Goal: Transaction & Acquisition: Purchase product/service

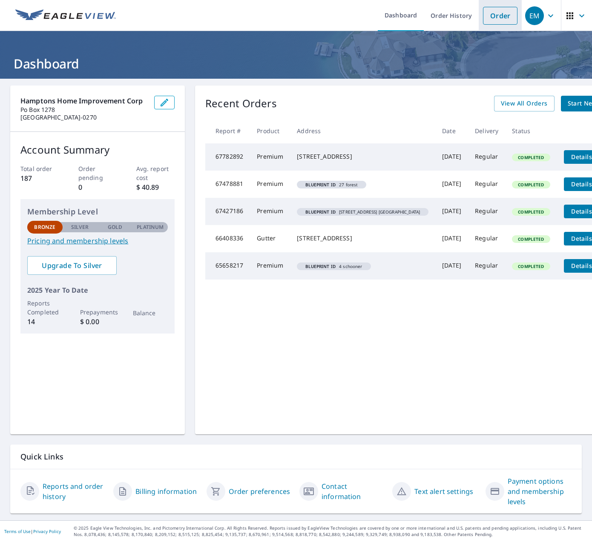
click at [501, 11] on link "Order" at bounding box center [500, 16] width 34 height 18
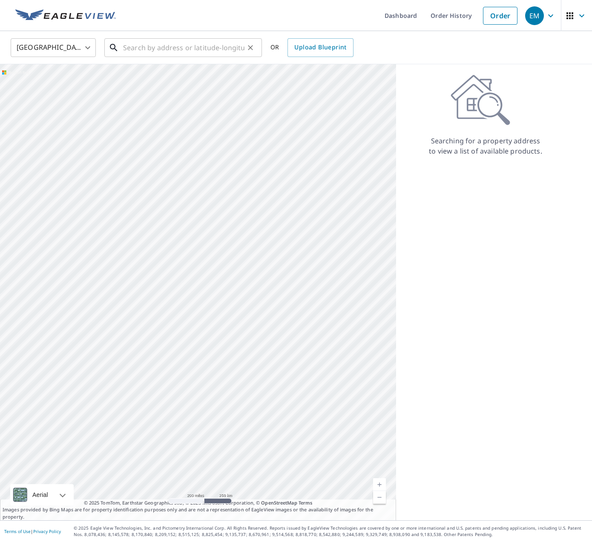
click at [125, 47] on input "text" at bounding box center [183, 48] width 121 height 24
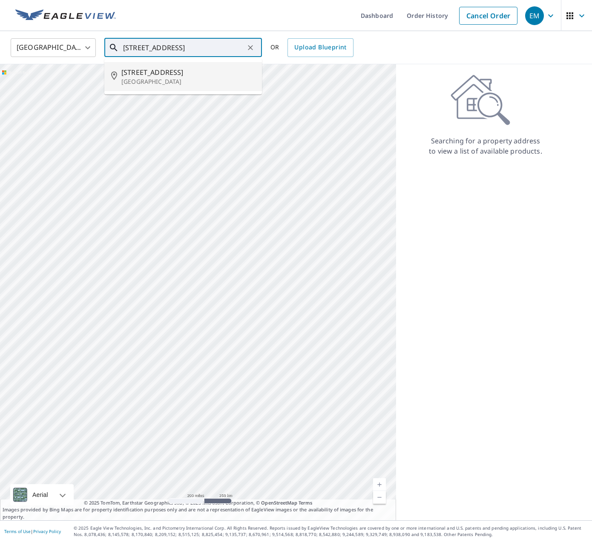
click at [136, 76] on span "[STREET_ADDRESS]" at bounding box center [188, 72] width 134 height 10
type input "[STREET_ADDRESS]"
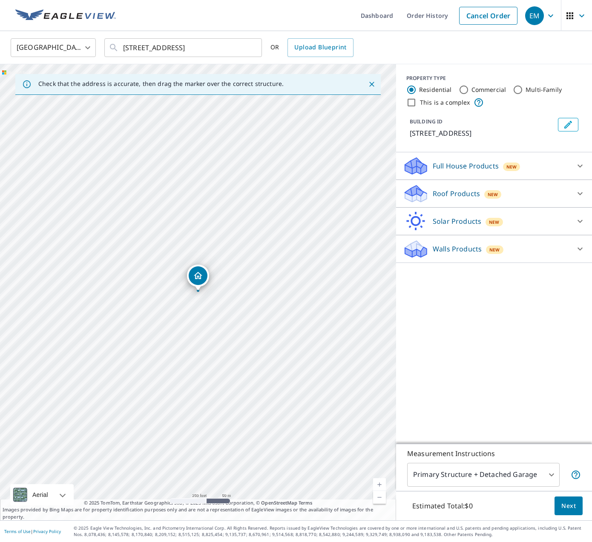
click at [450, 197] on p "Roof Products" at bounding box center [456, 194] width 47 height 10
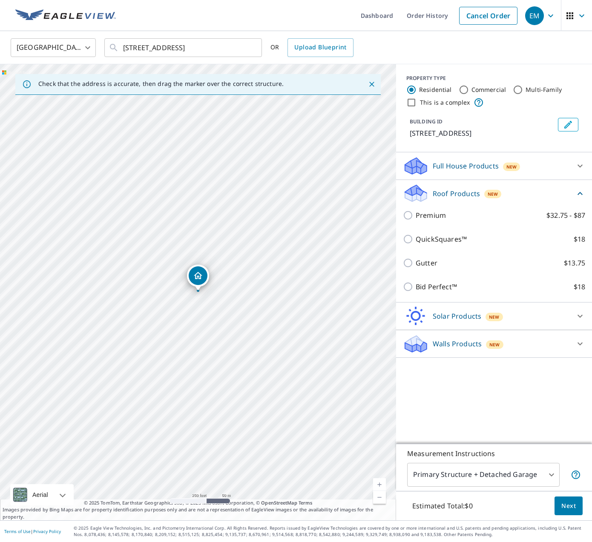
click at [436, 209] on div "Premium $32.75 - $87" at bounding box center [494, 215] width 182 height 24
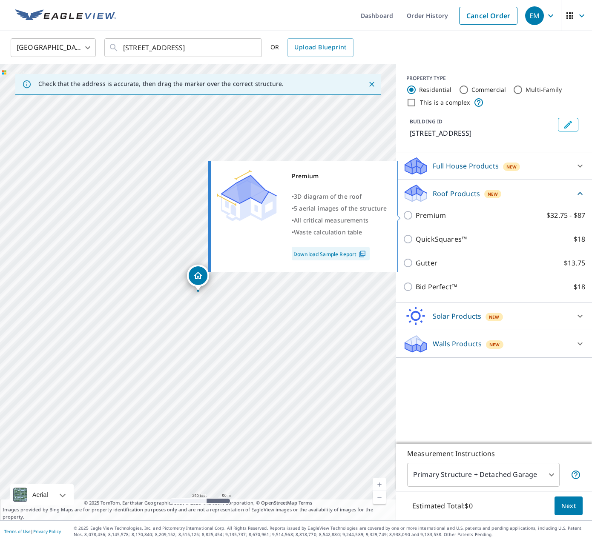
click at [422, 216] on p "Premium" at bounding box center [430, 215] width 30 height 10
click at [415, 216] on input "Premium $32.75 - $87" at bounding box center [409, 215] width 13 height 10
checkbox input "true"
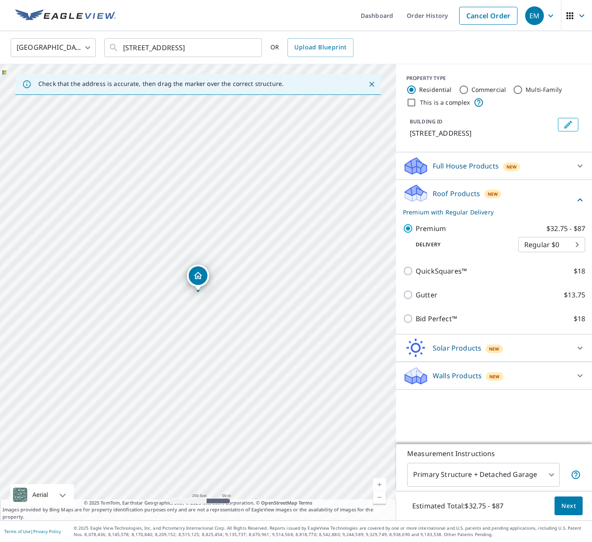
click at [566, 505] on span "Next" at bounding box center [568, 506] width 14 height 11
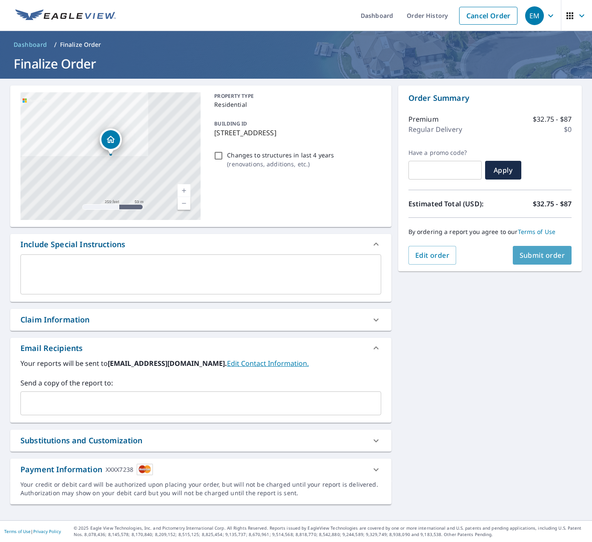
click at [538, 258] on span "Submit order" at bounding box center [542, 255] width 46 height 9
